Goal: Check status

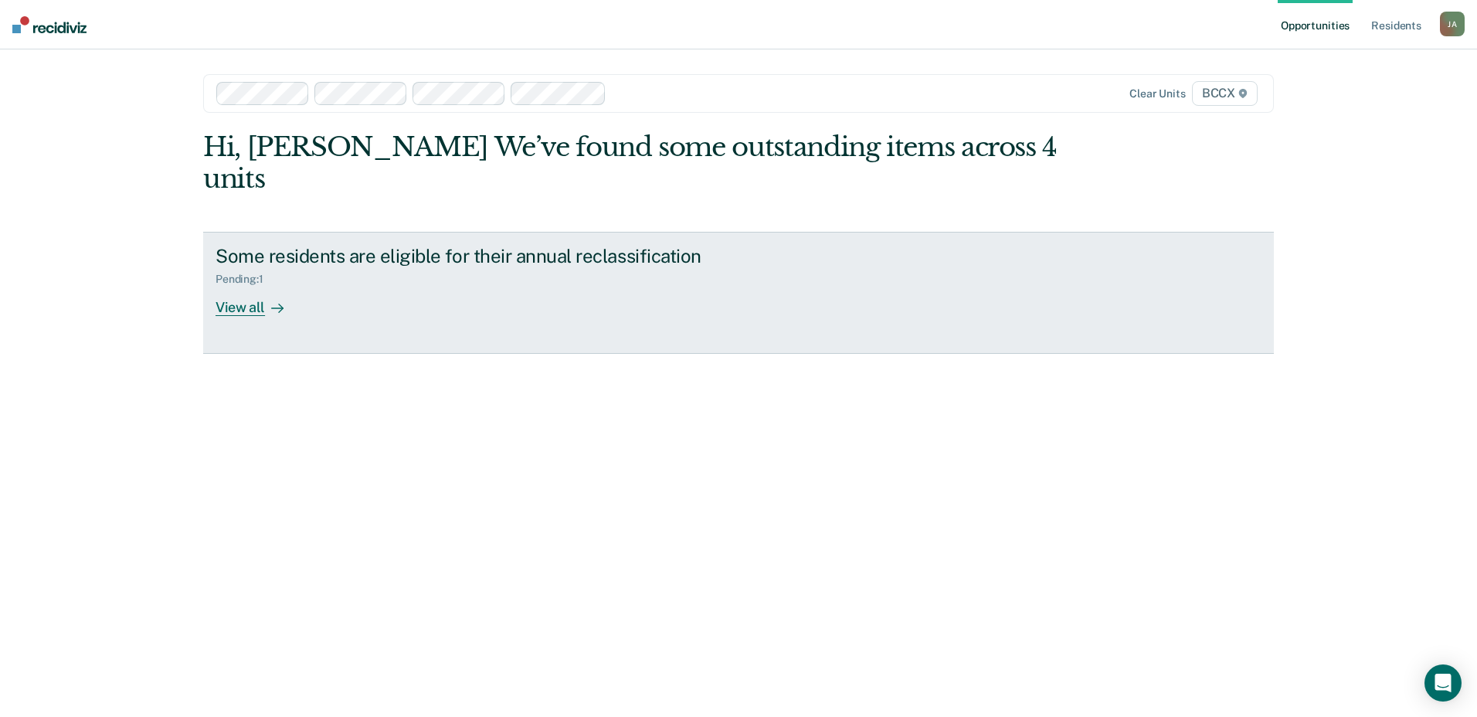
click at [243, 286] on div "View all" at bounding box center [258, 301] width 86 height 30
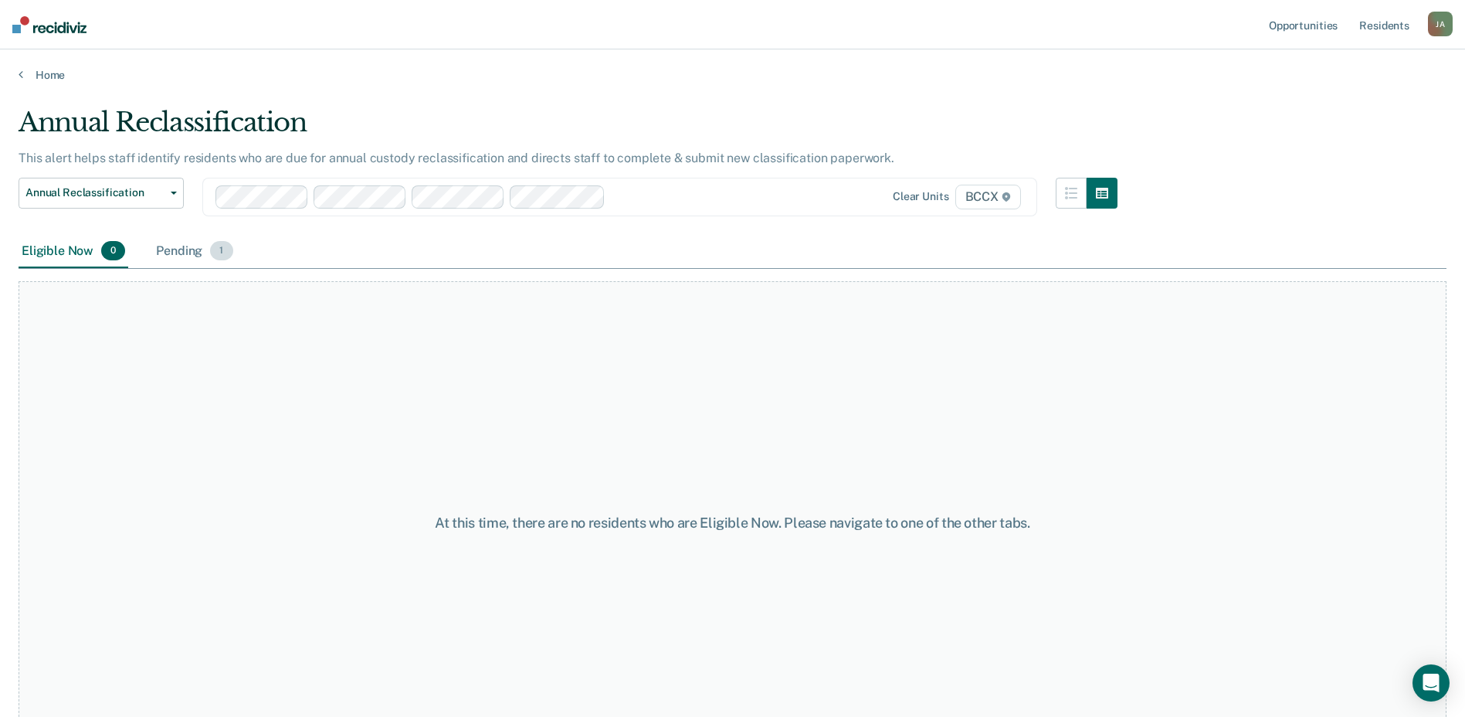
click at [185, 250] on div "Pending 1" at bounding box center [194, 252] width 83 height 34
